Goal: Find specific page/section: Find specific page/section

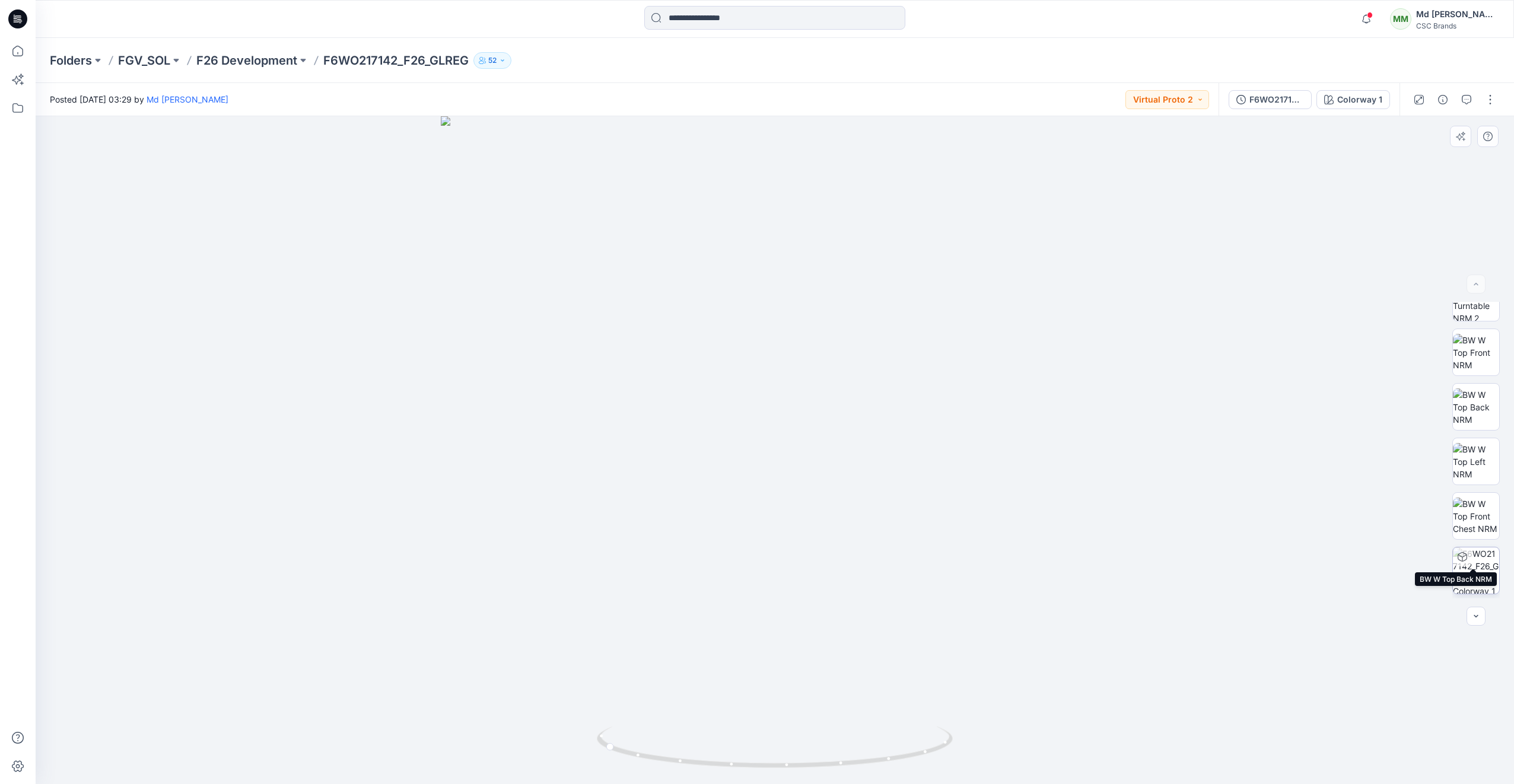
scroll to position [187, 0]
click at [1472, 520] on img at bounding box center [1476, 520] width 46 height 46
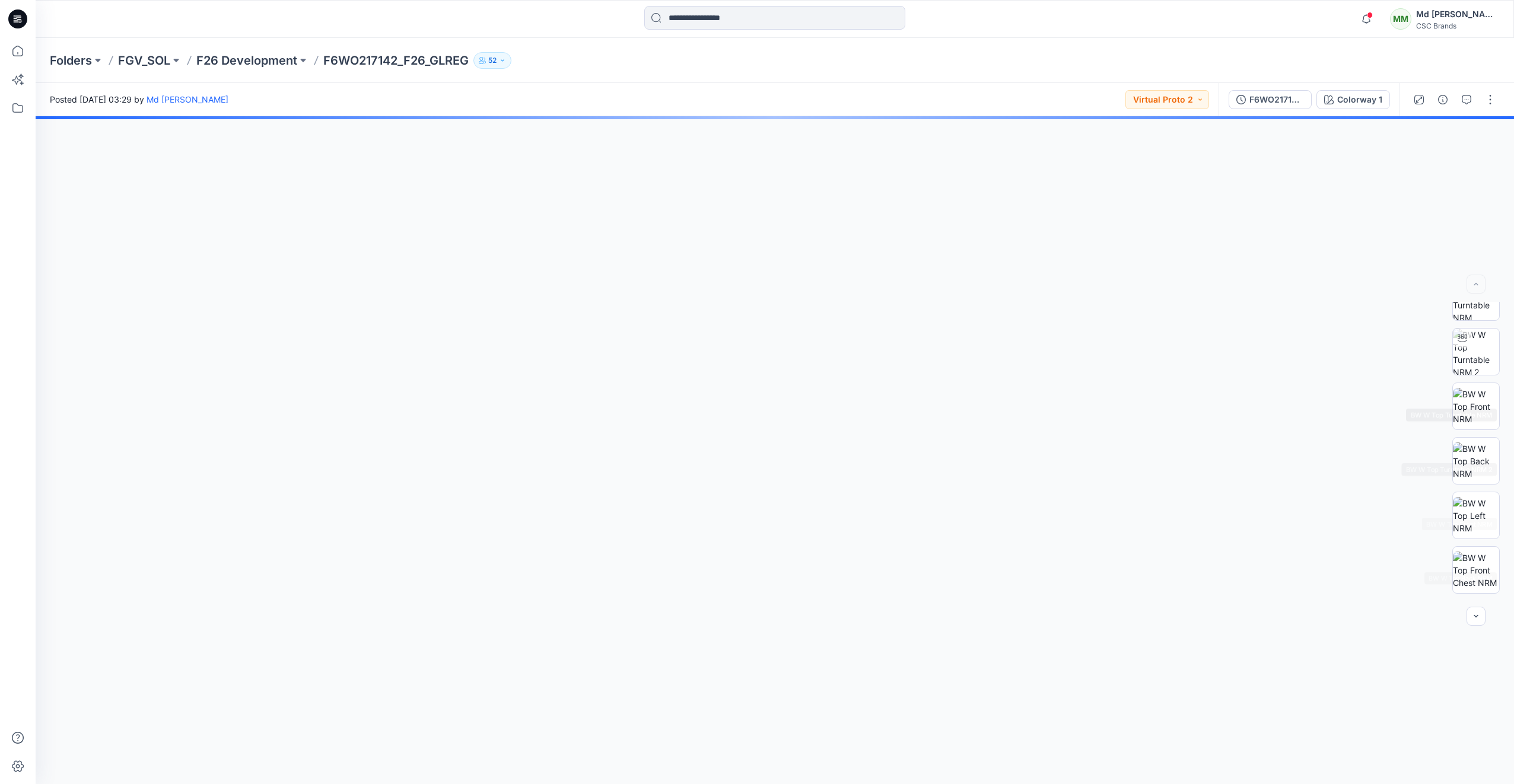
scroll to position [0, 0]
click at [1476, 408] on div "BW" at bounding box center [1476, 450] width 48 height 297
click at [1475, 392] on img at bounding box center [1476, 380] width 46 height 46
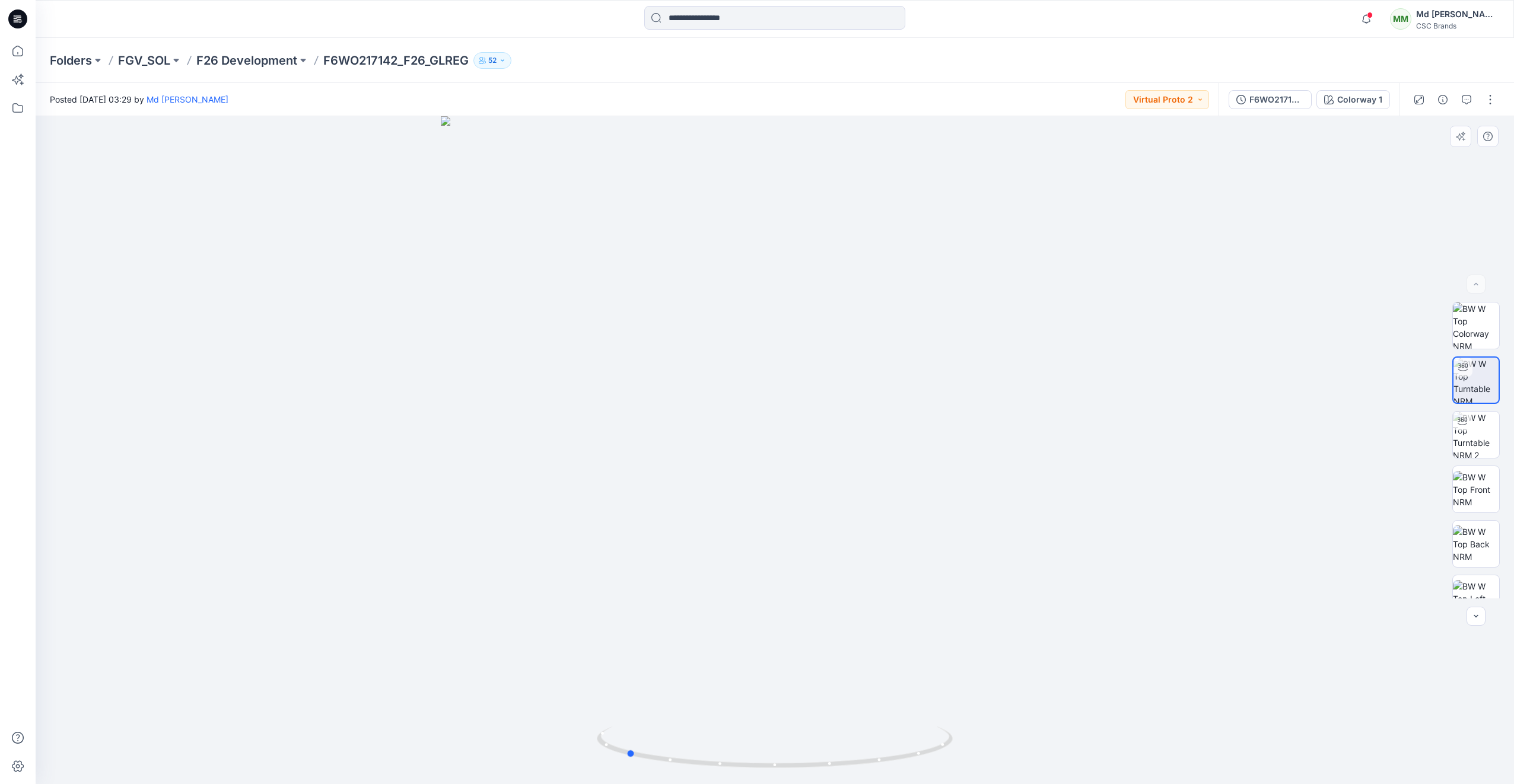
drag, startPoint x: 890, startPoint y: 765, endPoint x: 765, endPoint y: 771, distance: 125.1
click at [765, 771] on div at bounding box center [775, 450] width 1478 height 668
click at [909, 716] on div at bounding box center [775, 450] width 1478 height 668
drag, startPoint x: 1063, startPoint y: 386, endPoint x: 1072, endPoint y: 390, distance: 9.8
click at [1072, 390] on div at bounding box center [775, 450] width 1478 height 668
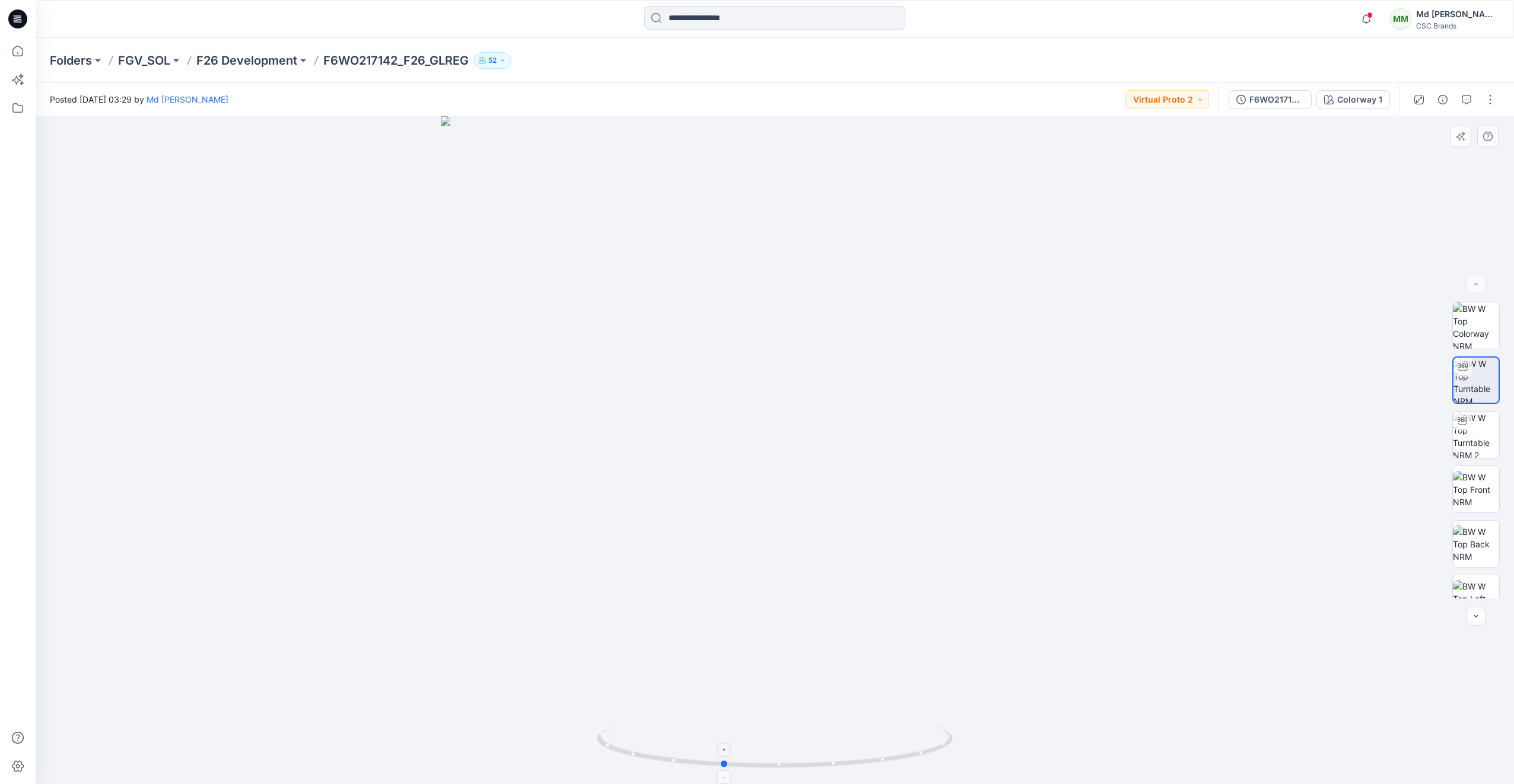
drag, startPoint x: 914, startPoint y: 756, endPoint x: 821, endPoint y: 761, distance: 93.1
click at [821, 761] on icon at bounding box center [776, 748] width 359 height 44
drag, startPoint x: 966, startPoint y: 316, endPoint x: 989, endPoint y: 312, distance: 23.3
click at [989, 312] on div at bounding box center [775, 450] width 1478 height 668
drag, startPoint x: 880, startPoint y: 758, endPoint x: 792, endPoint y: 759, distance: 88.0
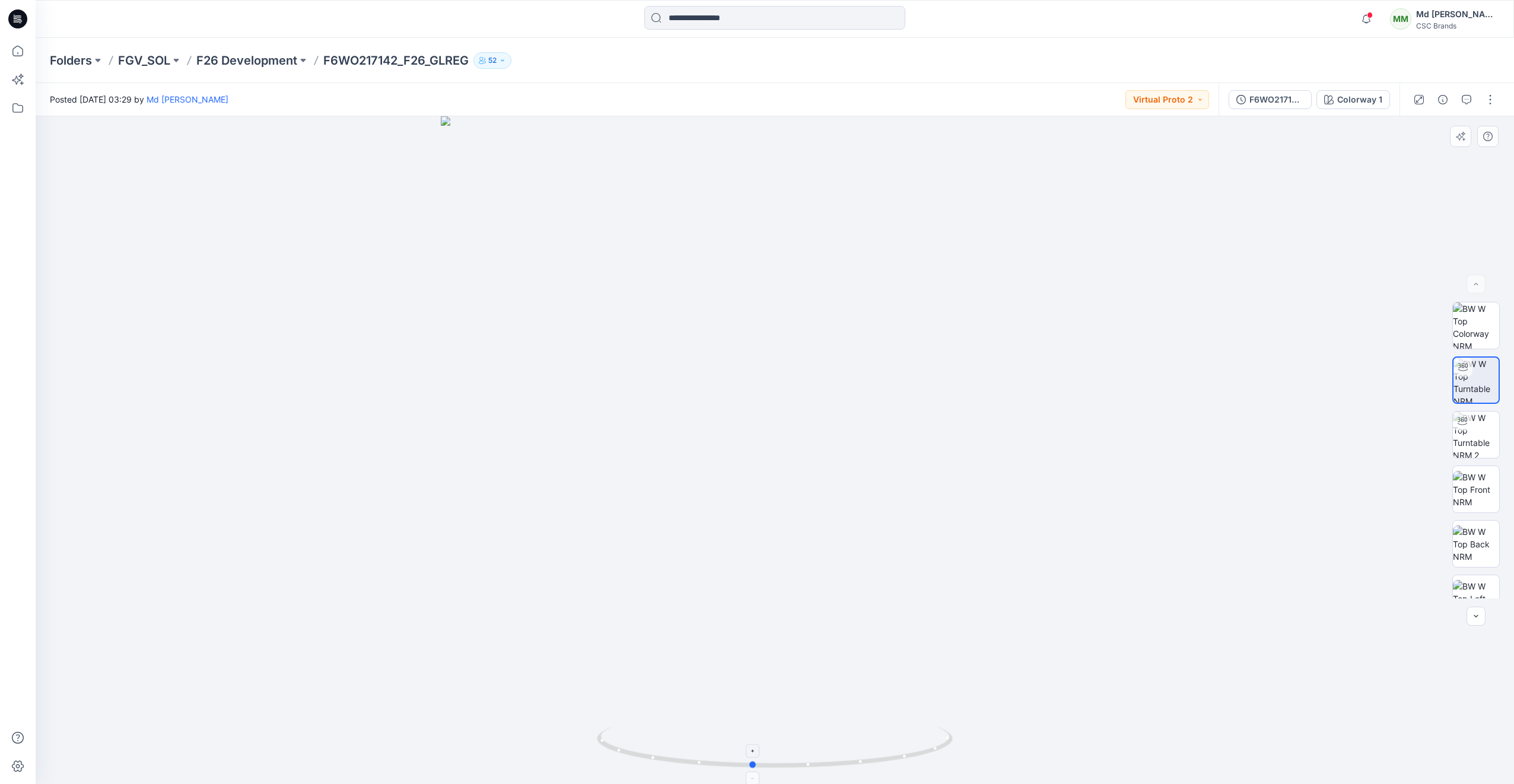
click at [793, 761] on icon at bounding box center [776, 748] width 359 height 44
drag, startPoint x: 792, startPoint y: 434, endPoint x: 538, endPoint y: 292, distance: 291.0
click at [562, 304] on div at bounding box center [775, 450] width 1478 height 668
click at [532, 291] on div at bounding box center [775, 450] width 1478 height 668
drag, startPoint x: 677, startPoint y: 768, endPoint x: 759, endPoint y: 741, distance: 86.3
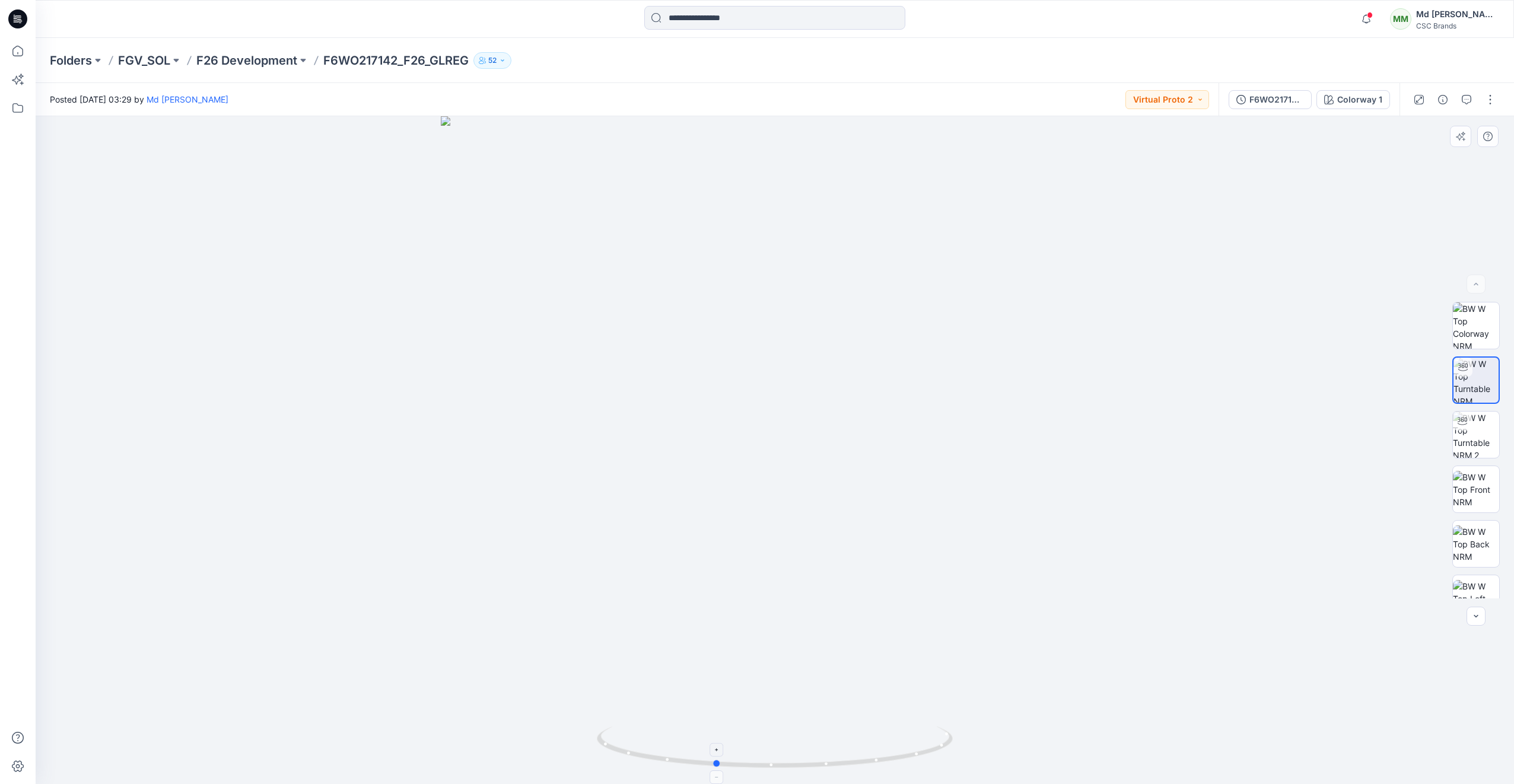
click at [759, 741] on icon at bounding box center [776, 748] width 359 height 44
click at [1477, 524] on img at bounding box center [1476, 520] width 46 height 46
click at [7, 28] on div at bounding box center [17, 19] width 38 height 38
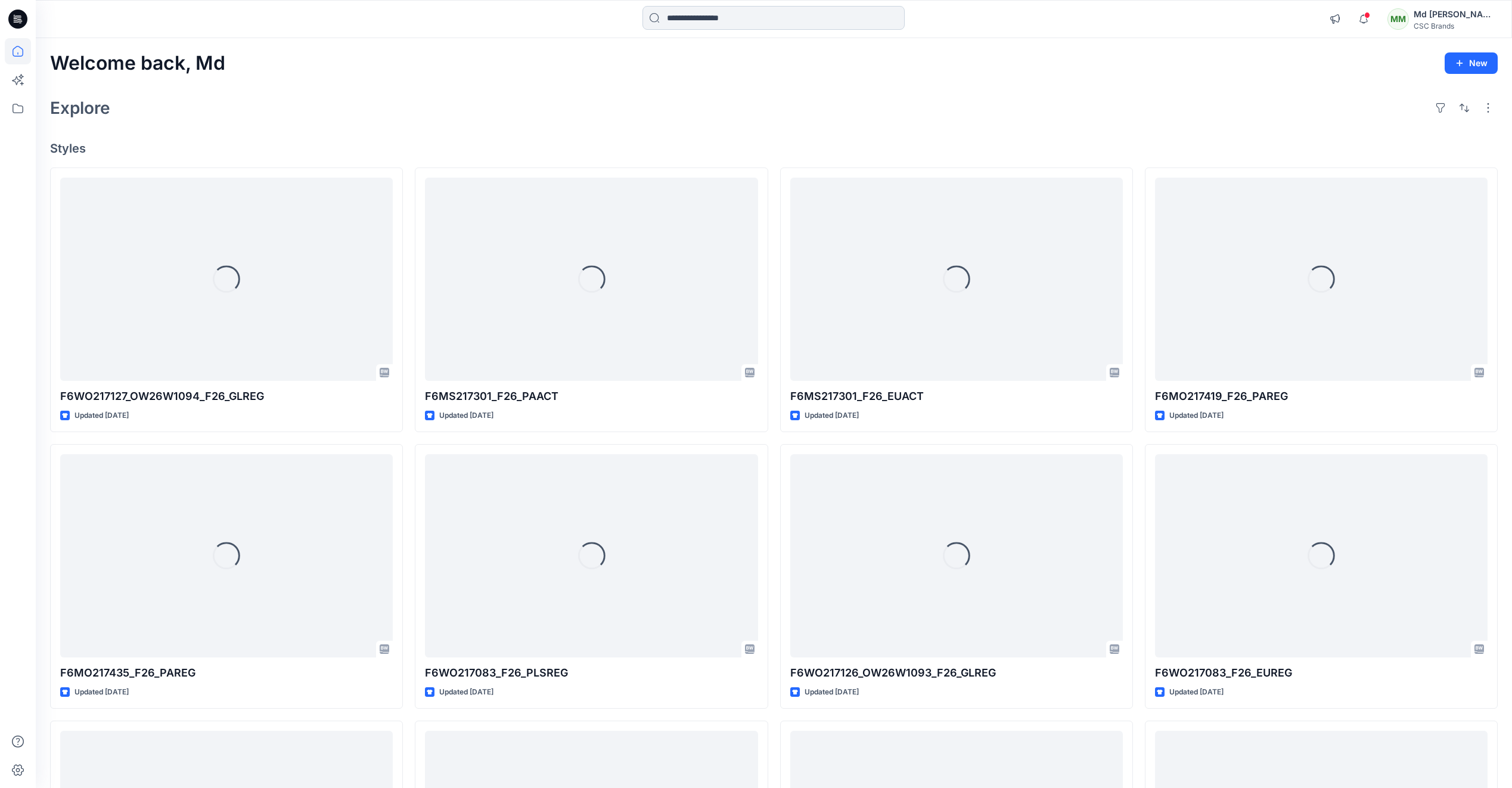
click at [678, 20] on input at bounding box center [773, 18] width 262 height 24
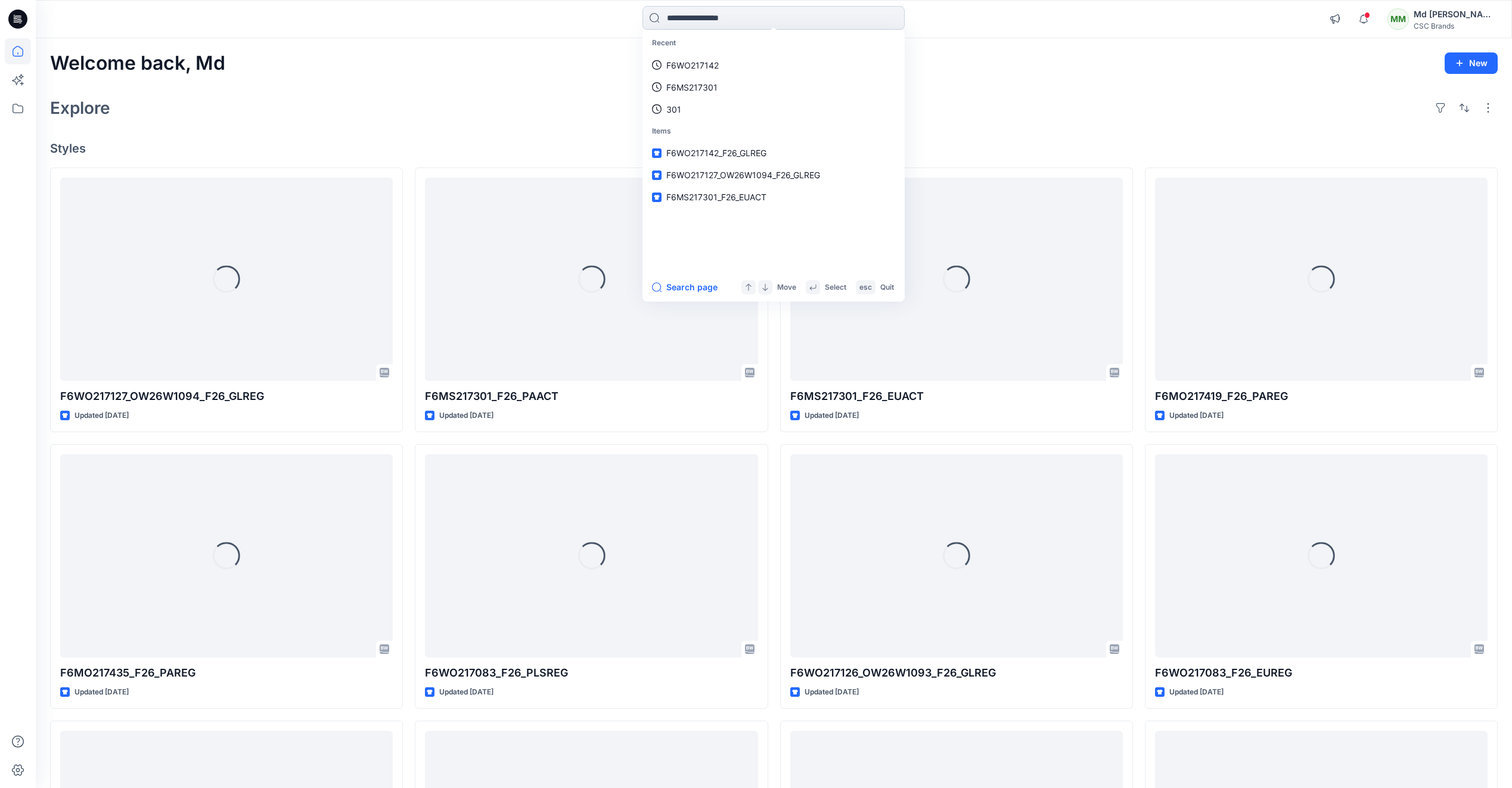
paste input "**********"
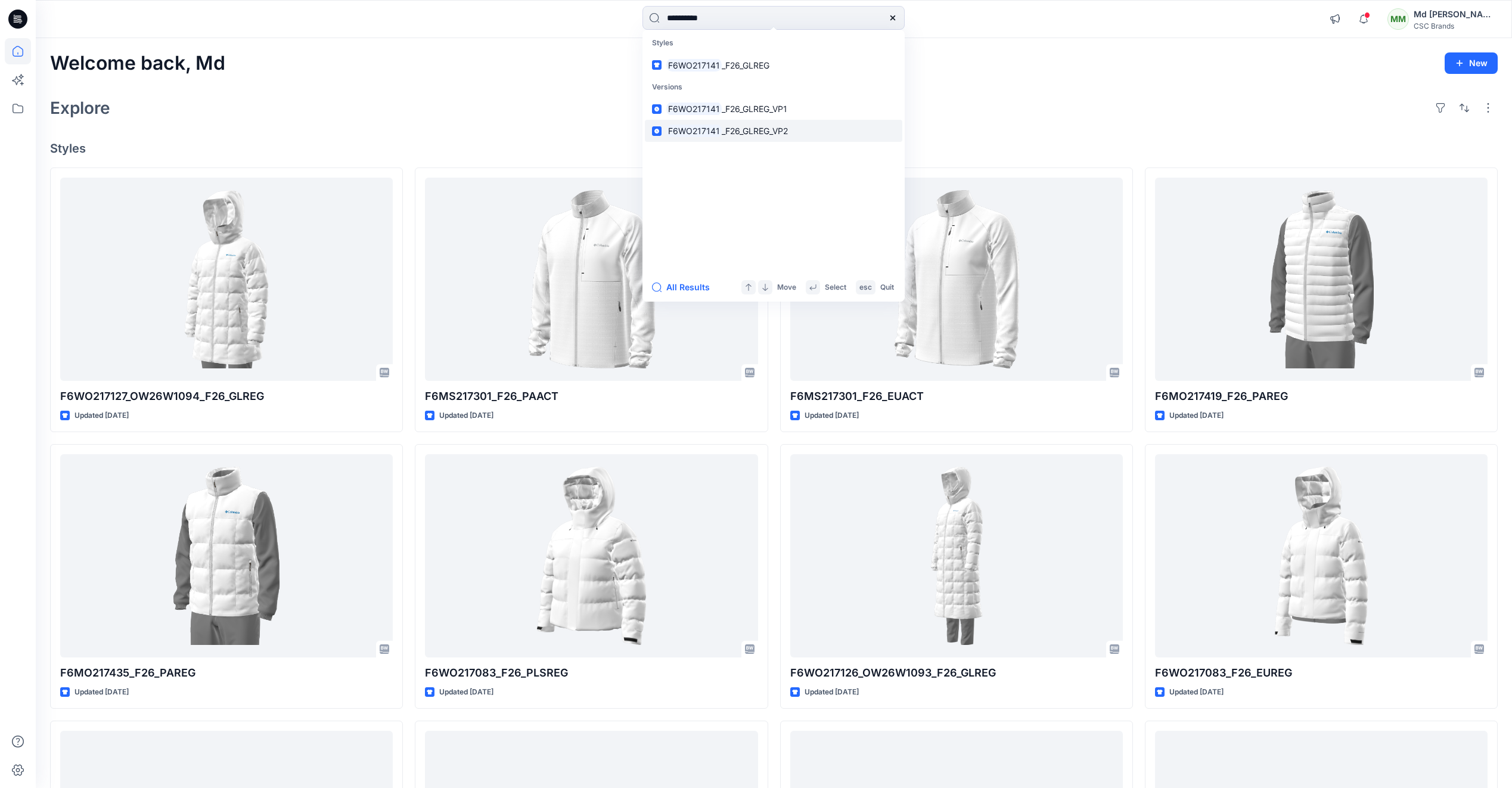
type input "**********"
click at [725, 140] on link "F6WO217141 _F26_GLREG_VP2" at bounding box center [774, 130] width 258 height 22
